Goal: Transaction & Acquisition: Purchase product/service

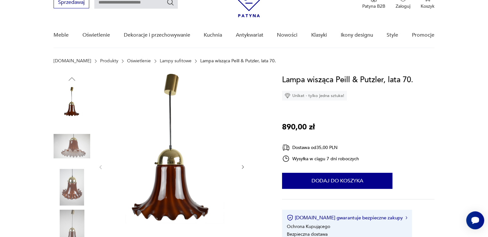
click at [243, 166] on icon "button" at bounding box center [242, 166] width 5 height 5
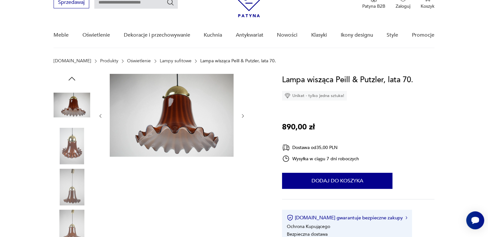
click at [241, 113] on icon "button" at bounding box center [242, 115] width 5 height 5
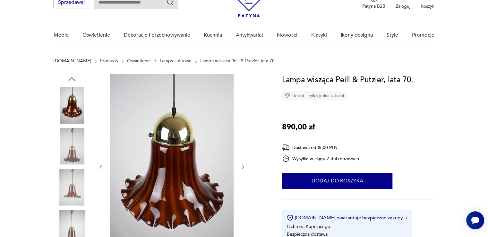
click at [243, 167] on icon "button" at bounding box center [243, 167] width 2 height 4
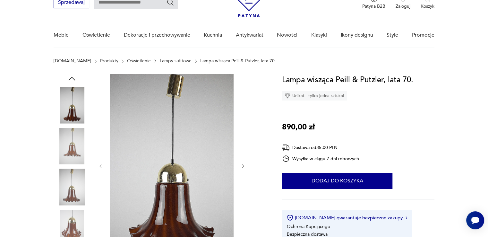
click at [243, 167] on icon "button" at bounding box center [242, 165] width 5 height 5
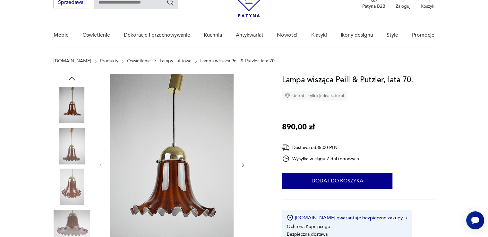
click at [243, 166] on icon "button" at bounding box center [242, 164] width 5 height 5
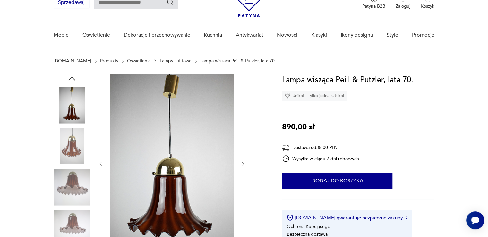
click at [243, 166] on icon "button" at bounding box center [242, 163] width 5 height 5
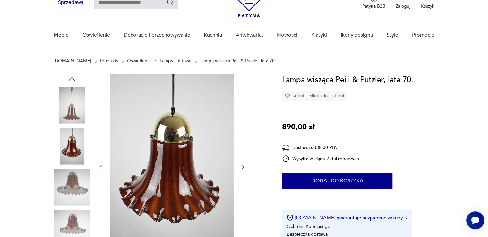
click at [243, 166] on icon "button" at bounding box center [242, 166] width 5 height 5
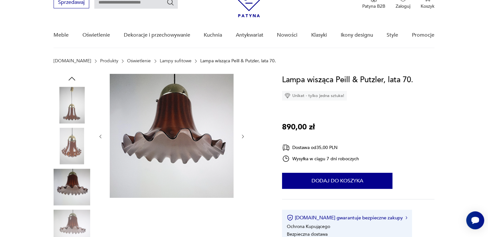
click at [244, 135] on icon "button" at bounding box center [242, 136] width 5 height 5
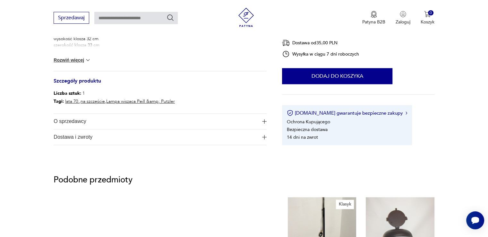
scroll to position [256, 0]
